Goal: Task Accomplishment & Management: Manage account settings

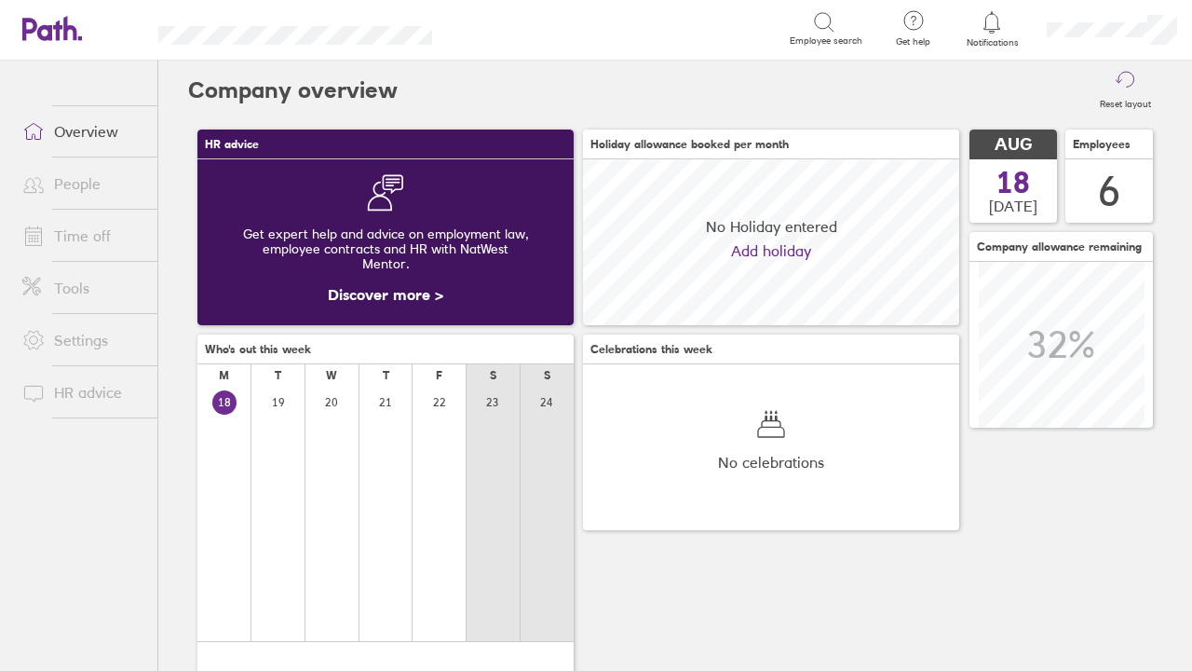
scroll to position [166, 376]
click at [85, 249] on link "Time off" at bounding box center [82, 235] width 150 height 37
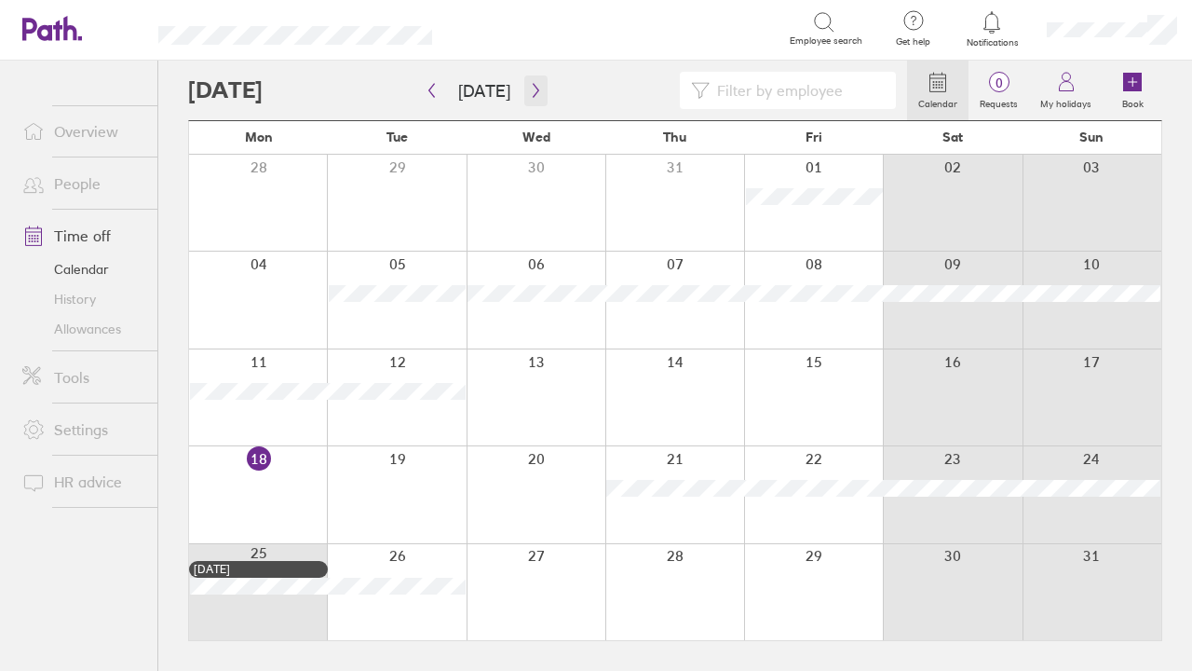
click at [535, 88] on icon "button" at bounding box center [536, 90] width 14 height 15
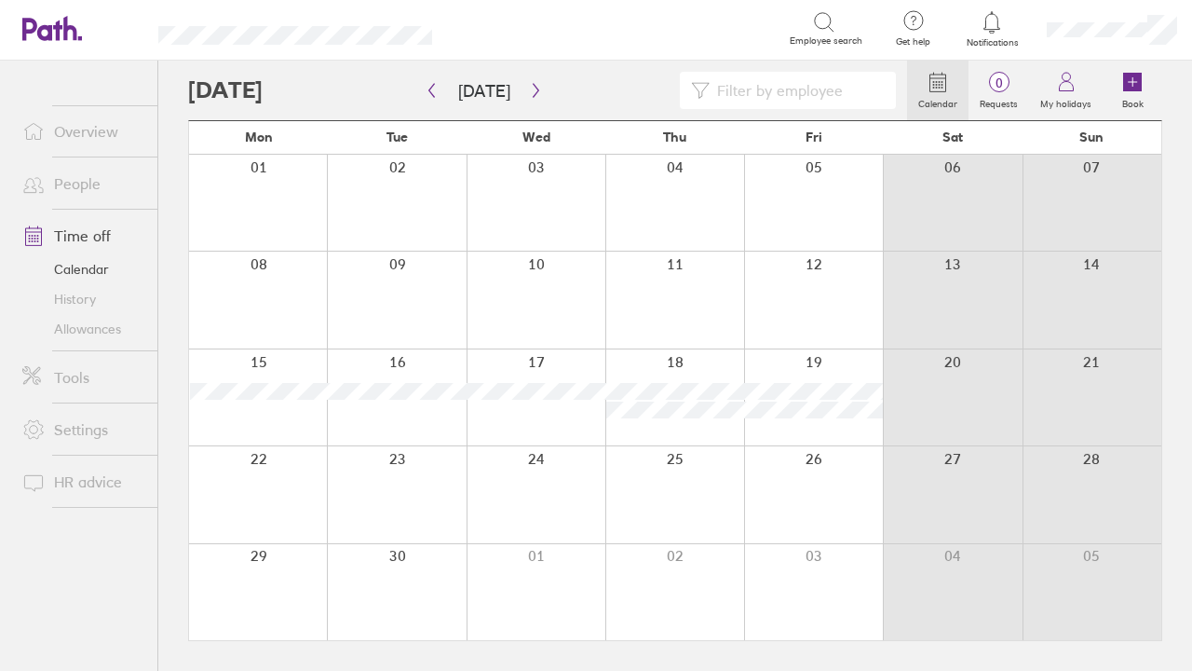
click at [252, 277] on div at bounding box center [258, 299] width 138 height 96
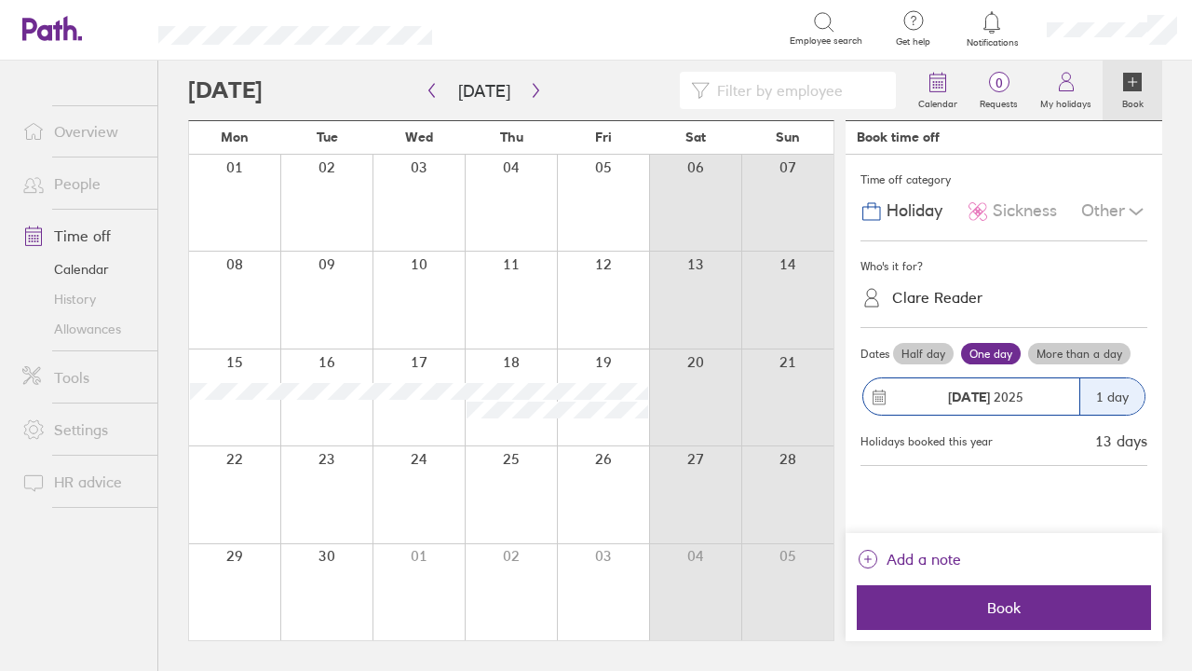
click at [948, 302] on div "Clare Reader" at bounding box center [937, 298] width 90 height 18
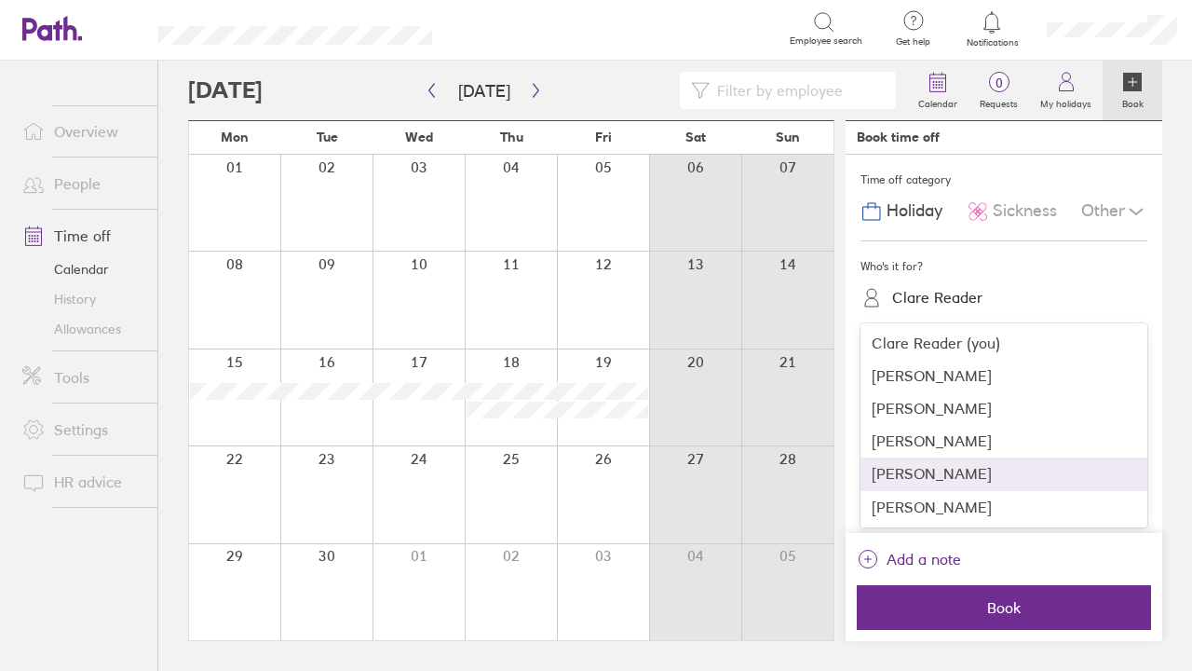
click at [932, 475] on div "[PERSON_NAME]" at bounding box center [1004, 473] width 287 height 33
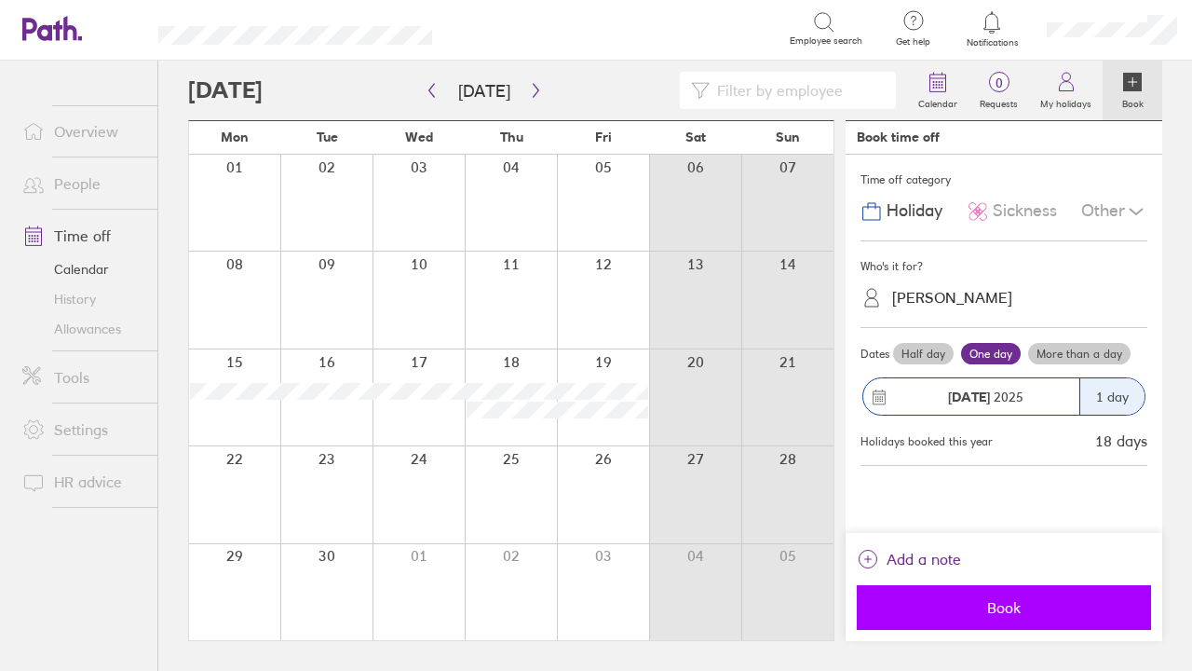
click at [930, 607] on span "Book" at bounding box center [1004, 607] width 268 height 17
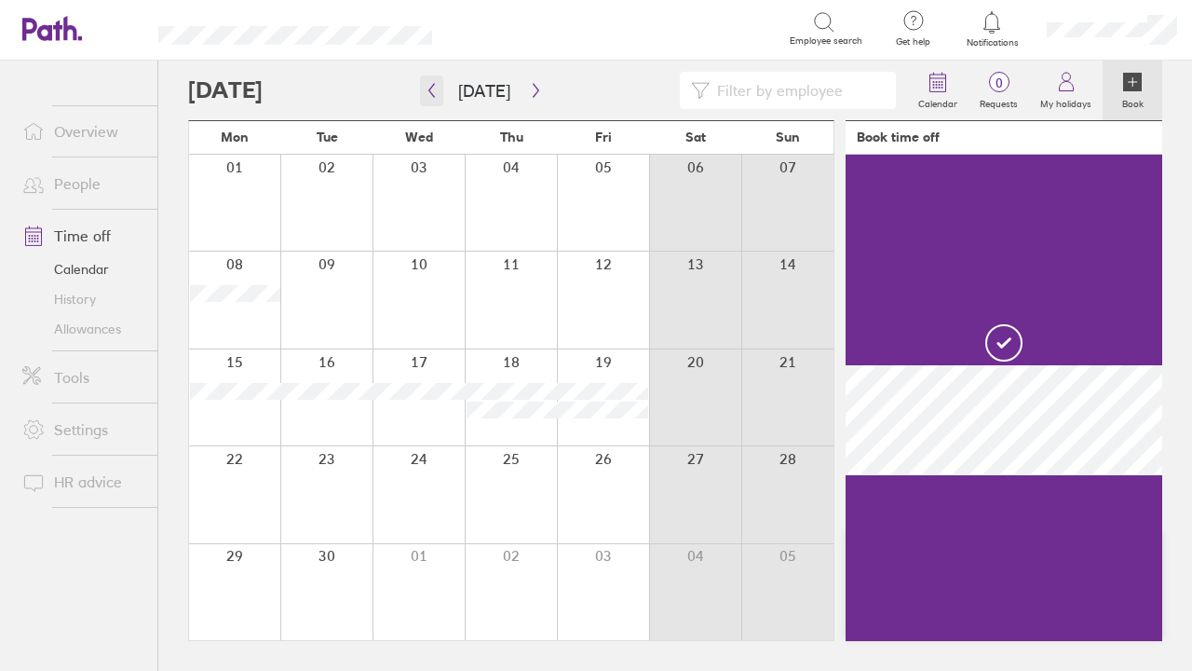
click at [435, 87] on icon "button" at bounding box center [432, 90] width 14 height 15
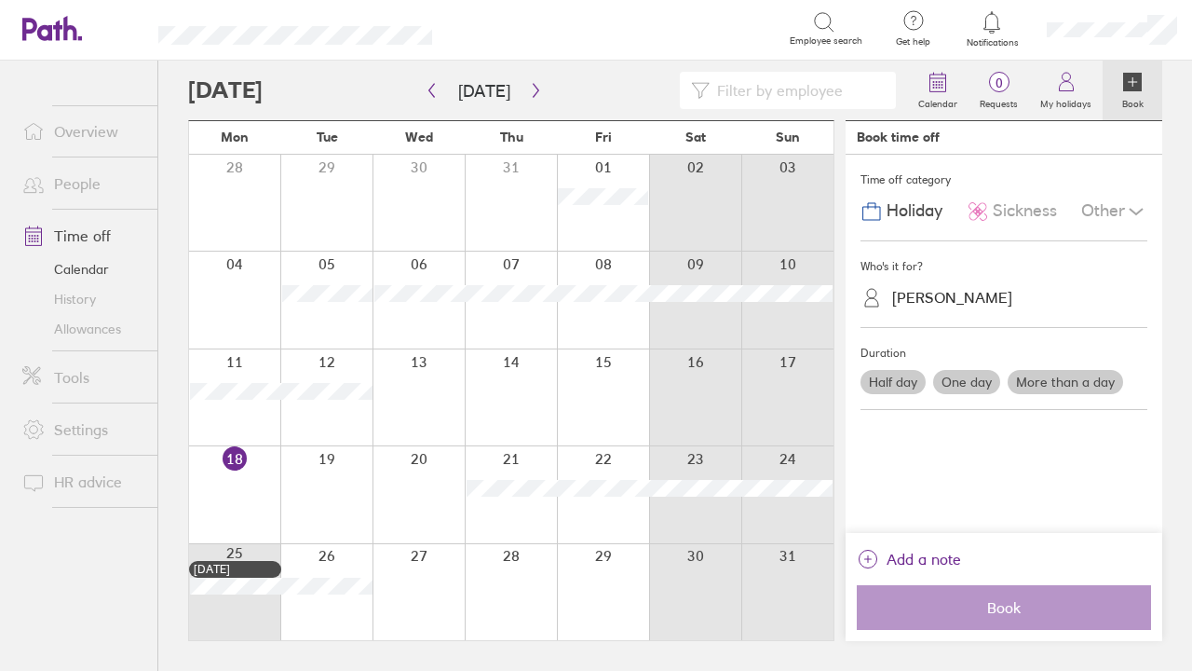
click at [99, 300] on link "History" at bounding box center [82, 299] width 150 height 30
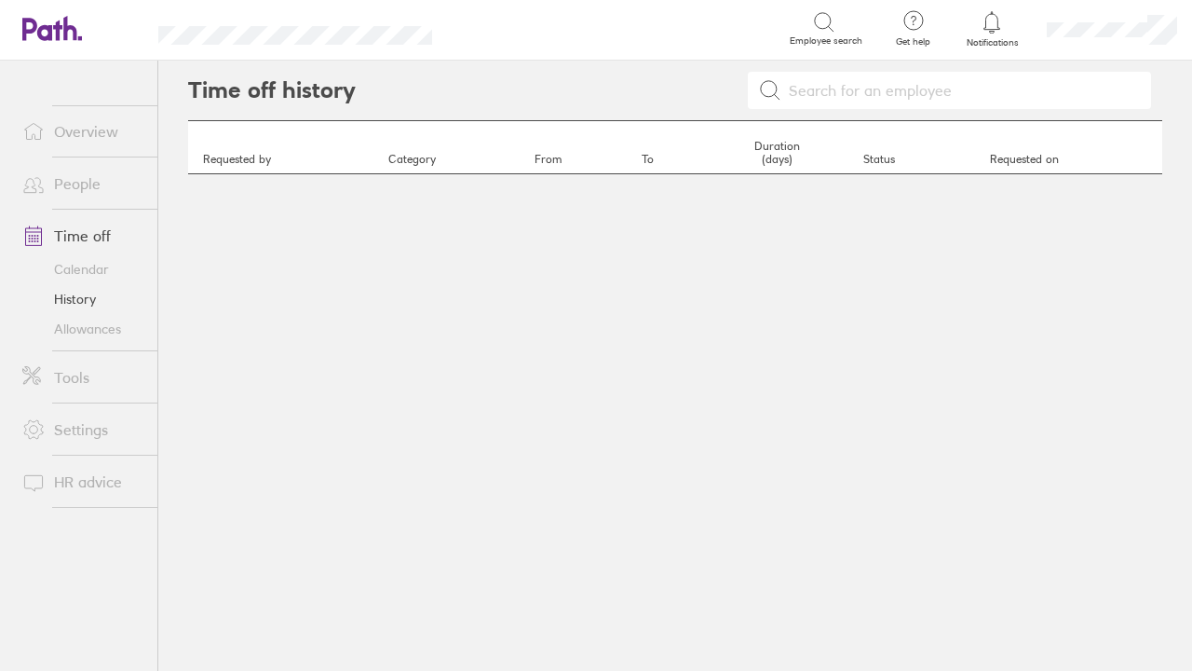
click at [108, 329] on link "Allowances" at bounding box center [82, 329] width 150 height 30
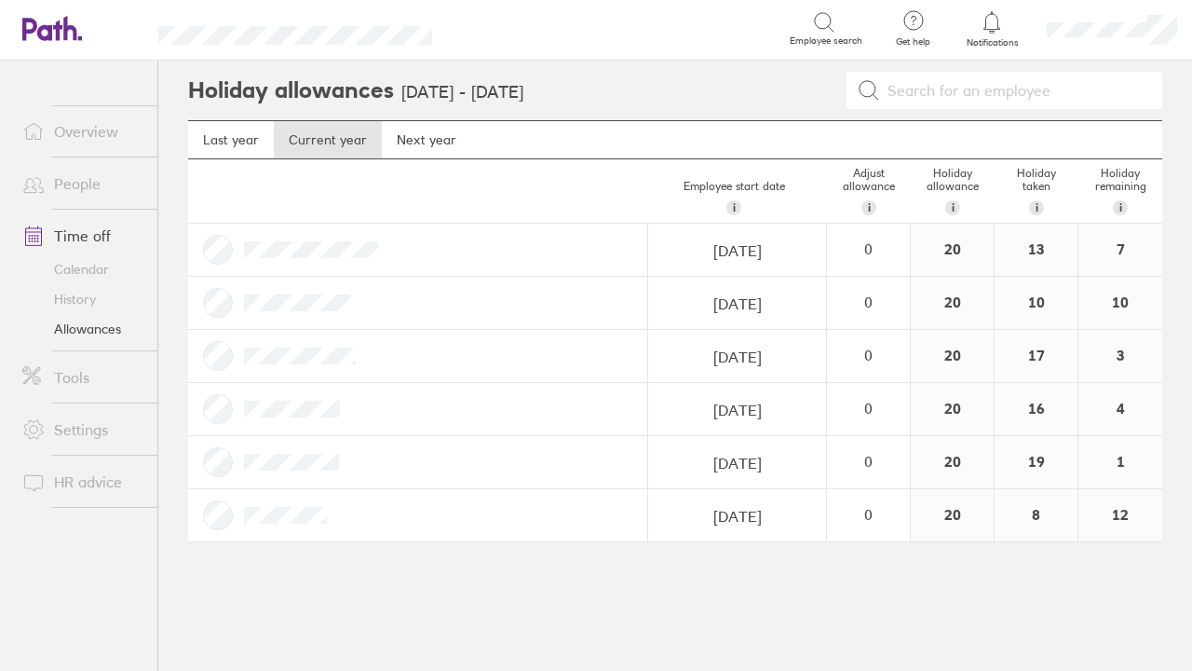
click at [1115, 455] on div "1" at bounding box center [1121, 462] width 84 height 52
